Goal: Task Accomplishment & Management: Manage account settings

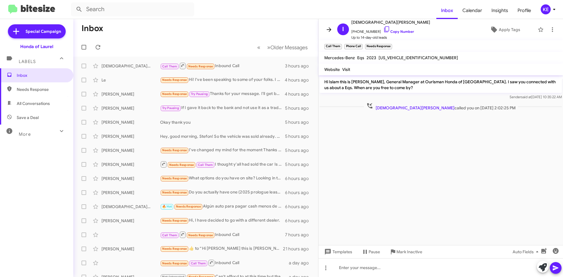
click at [328, 33] on button at bounding box center [329, 30] width 12 height 12
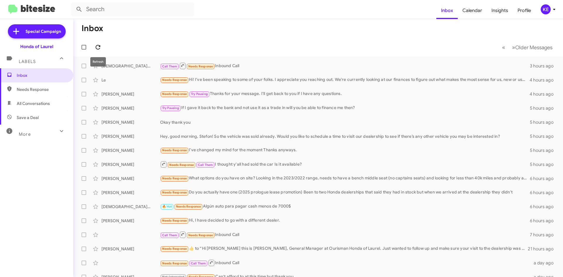
click at [99, 44] on icon at bounding box center [97, 47] width 7 height 7
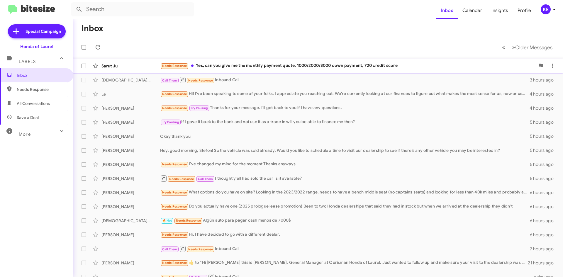
click at [135, 70] on div "Sarut Ju Needs Response Yes, can you give me the monthly payment quote, 1000/20…" at bounding box center [318, 66] width 480 height 12
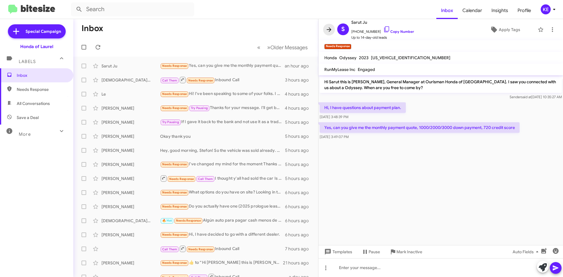
click at [331, 29] on icon at bounding box center [329, 29] width 5 height 4
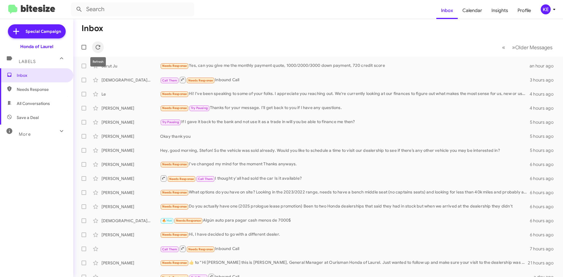
drag, startPoint x: 95, startPoint y: 45, endPoint x: 108, endPoint y: 52, distance: 14.2
click at [96, 45] on icon at bounding box center [97, 47] width 7 height 7
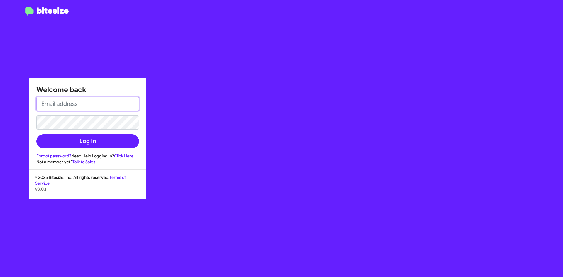
type input "[EMAIL_ADDRESS][DOMAIN_NAME]"
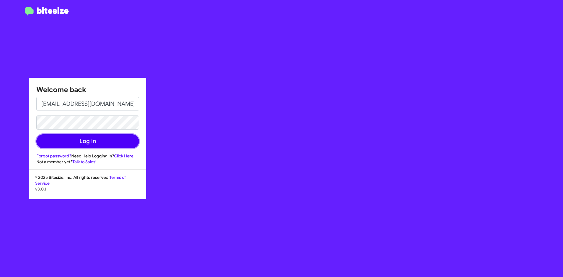
drag, startPoint x: 91, startPoint y: 140, endPoint x: 95, endPoint y: 140, distance: 3.8
click at [91, 140] on button "Log In" at bounding box center [87, 141] width 103 height 14
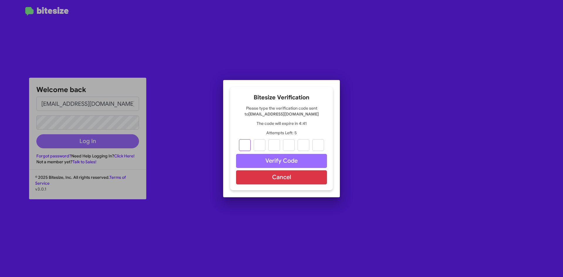
type input "0"
type input "5"
type input "6"
type input "0"
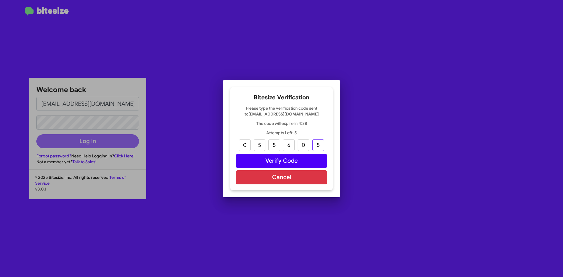
type input "5"
click at [302, 162] on button "Verify Code" at bounding box center [281, 161] width 91 height 14
